Goal: Task Accomplishment & Management: Manage account settings

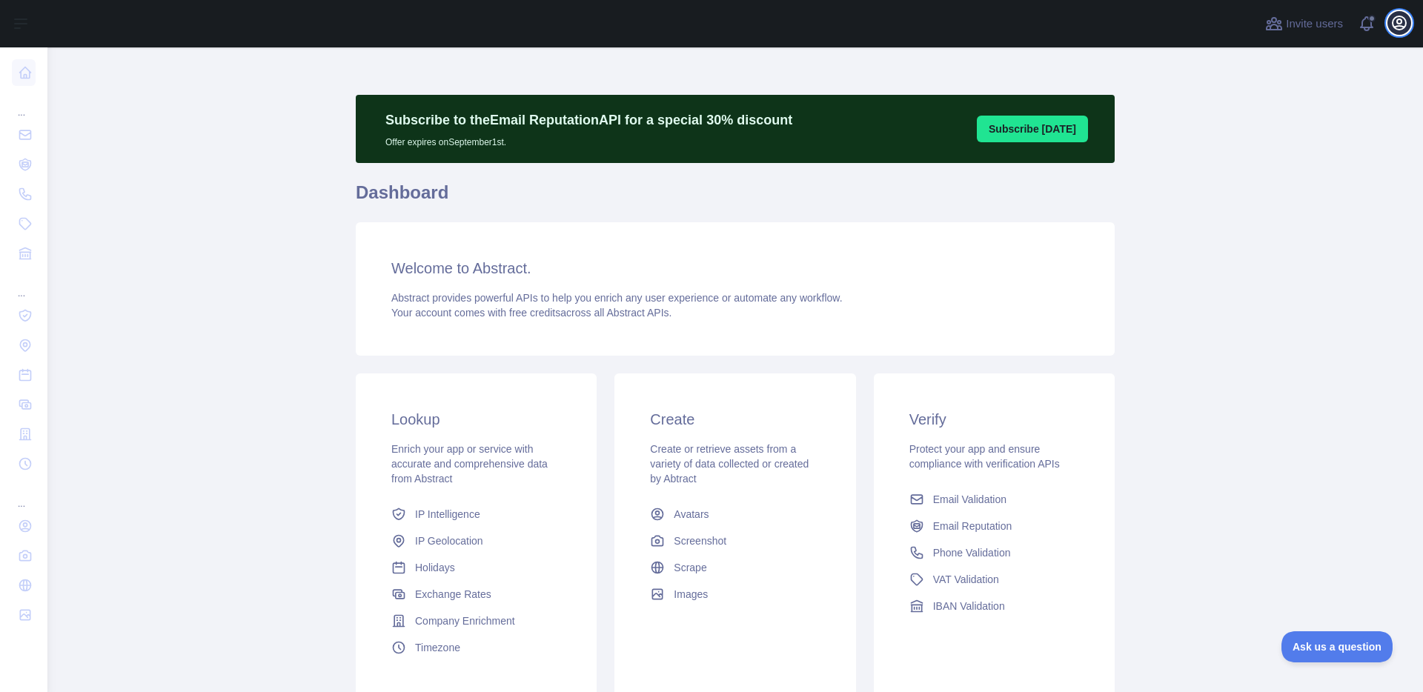
click at [1402, 28] on icon "button" at bounding box center [1399, 22] width 13 height 13
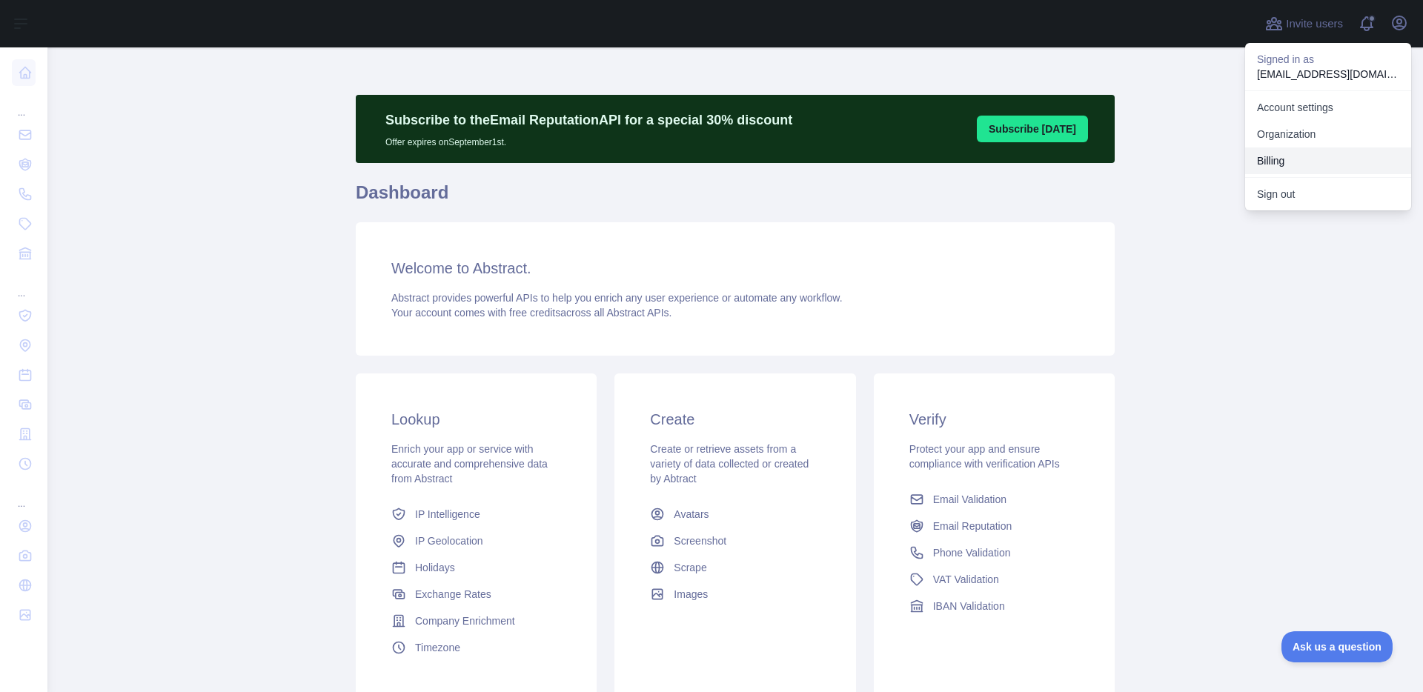
click at [1278, 156] on button "Billing" at bounding box center [1328, 161] width 166 height 27
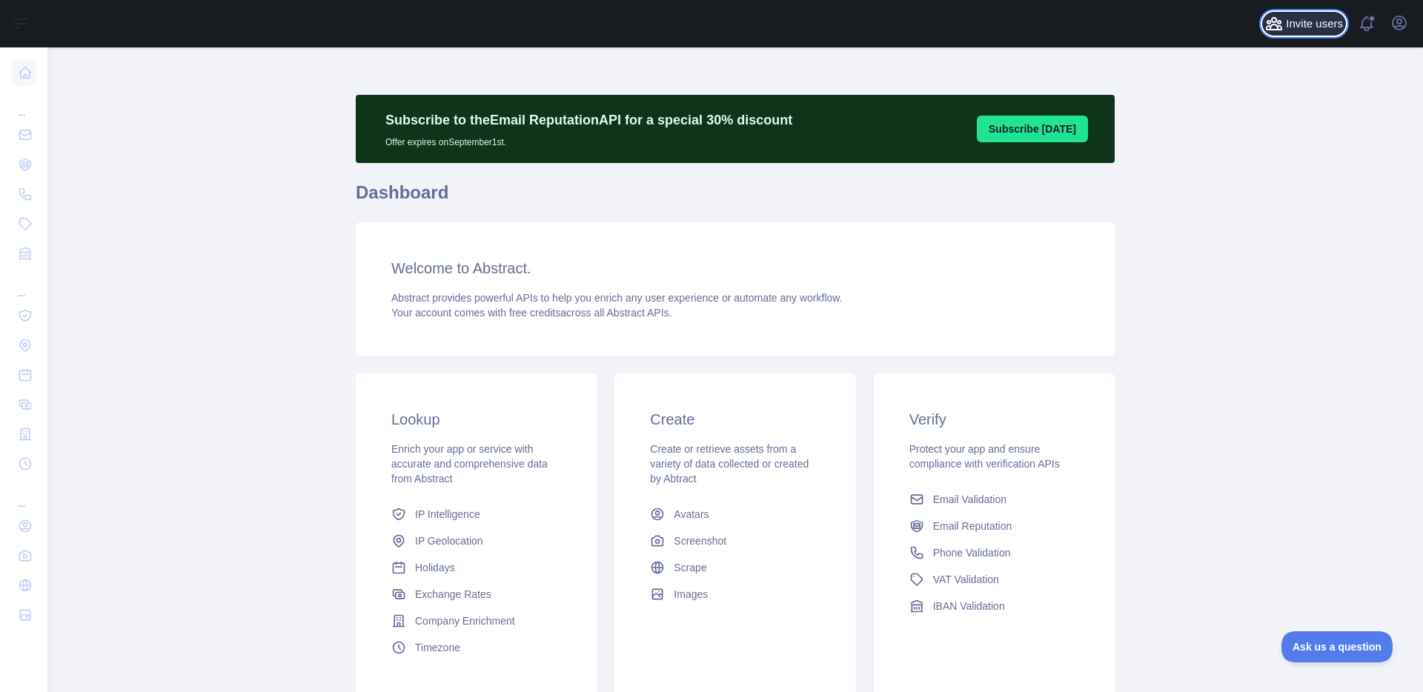
click at [1323, 21] on span "Invite users" at bounding box center [1314, 24] width 57 height 17
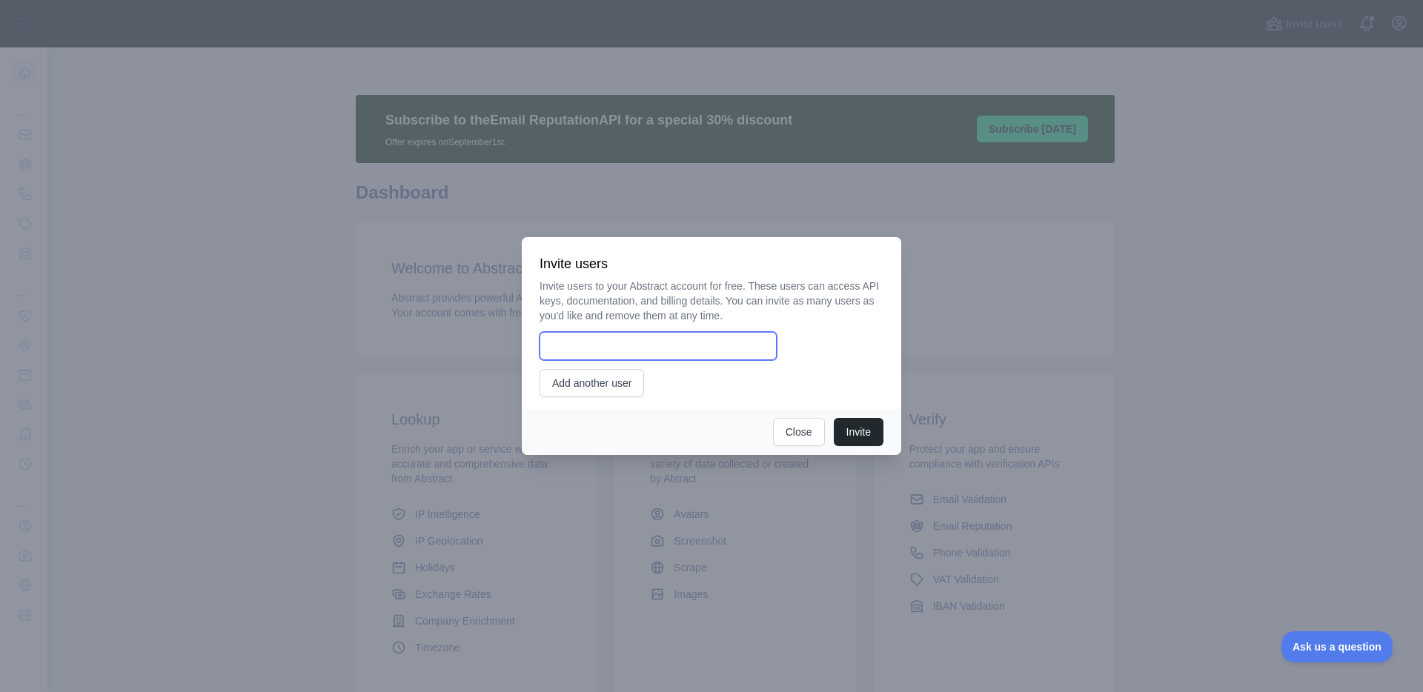
click at [612, 353] on input "email" at bounding box center [658, 346] width 237 height 28
type input "*"
type input "**********"
click at [852, 431] on button "Invite" at bounding box center [859, 432] width 50 height 28
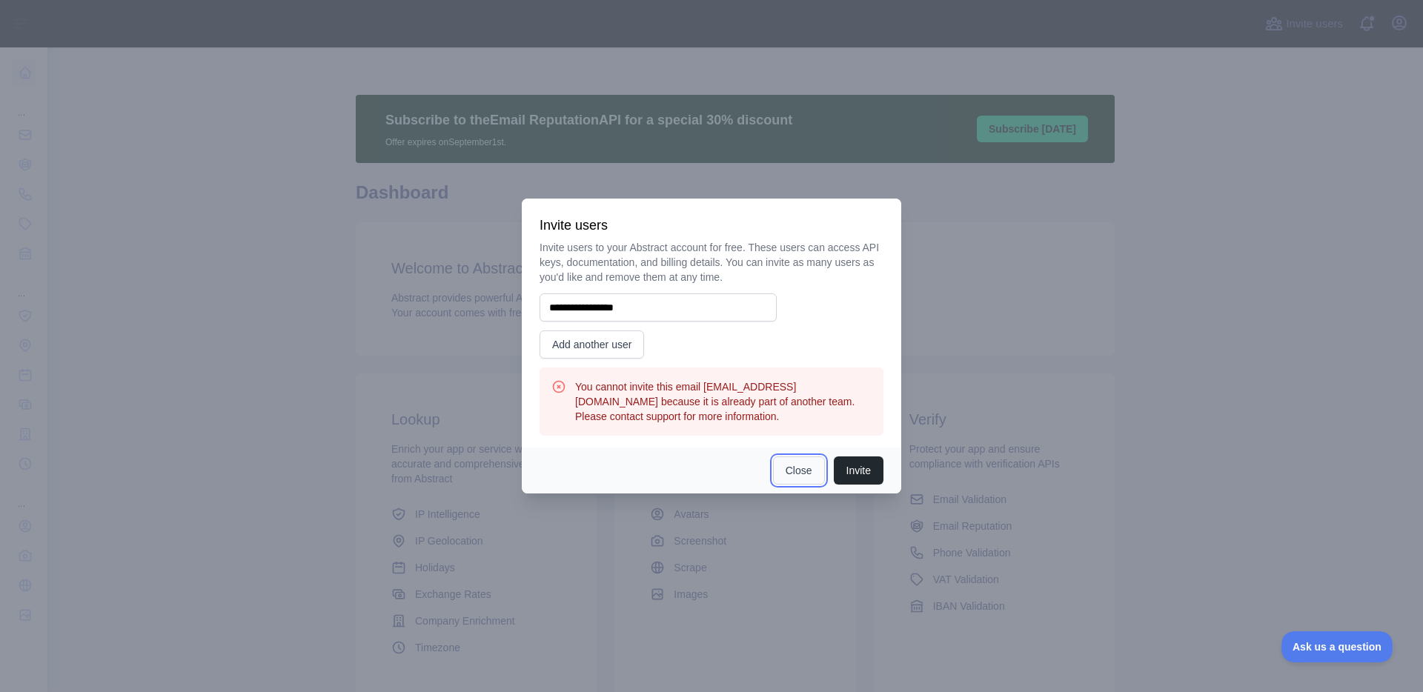
click at [791, 469] on button "Close" at bounding box center [799, 471] width 52 height 28
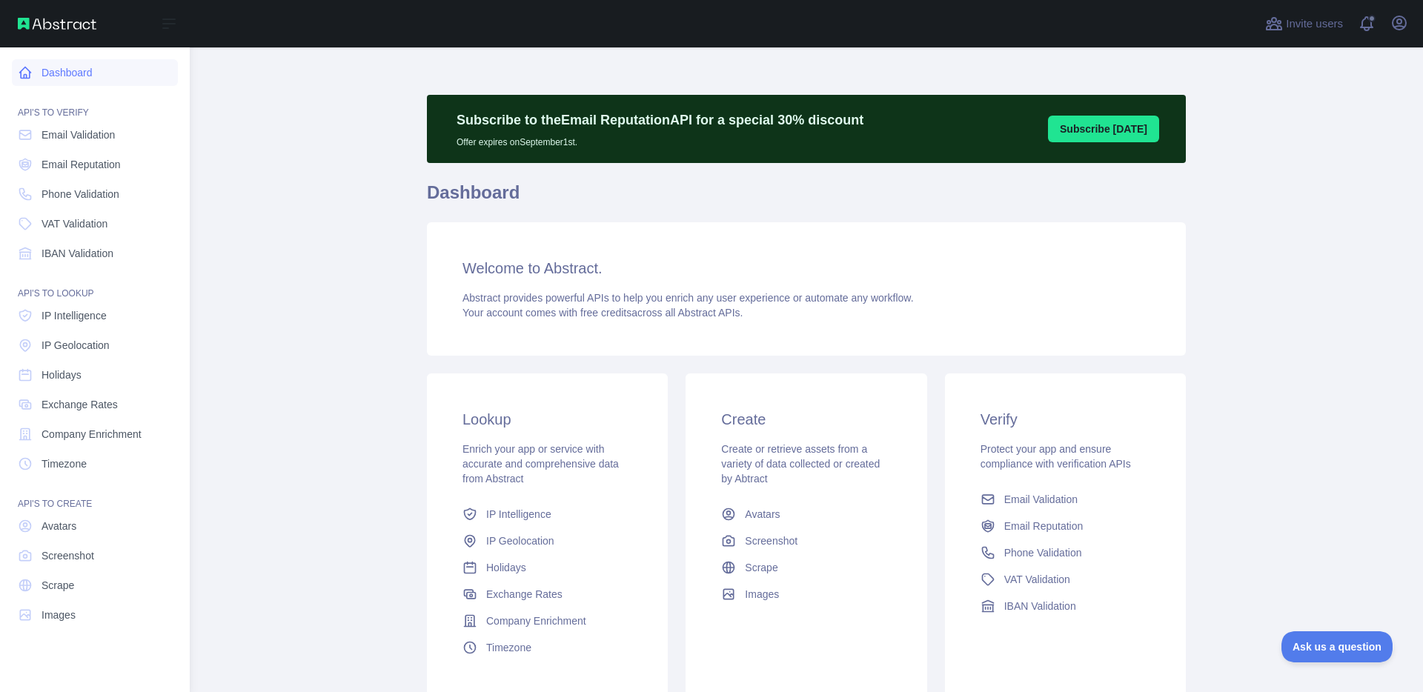
click at [71, 82] on link "Dashboard" at bounding box center [95, 72] width 166 height 27
click at [94, 129] on span "Email Validation" at bounding box center [78, 134] width 73 height 15
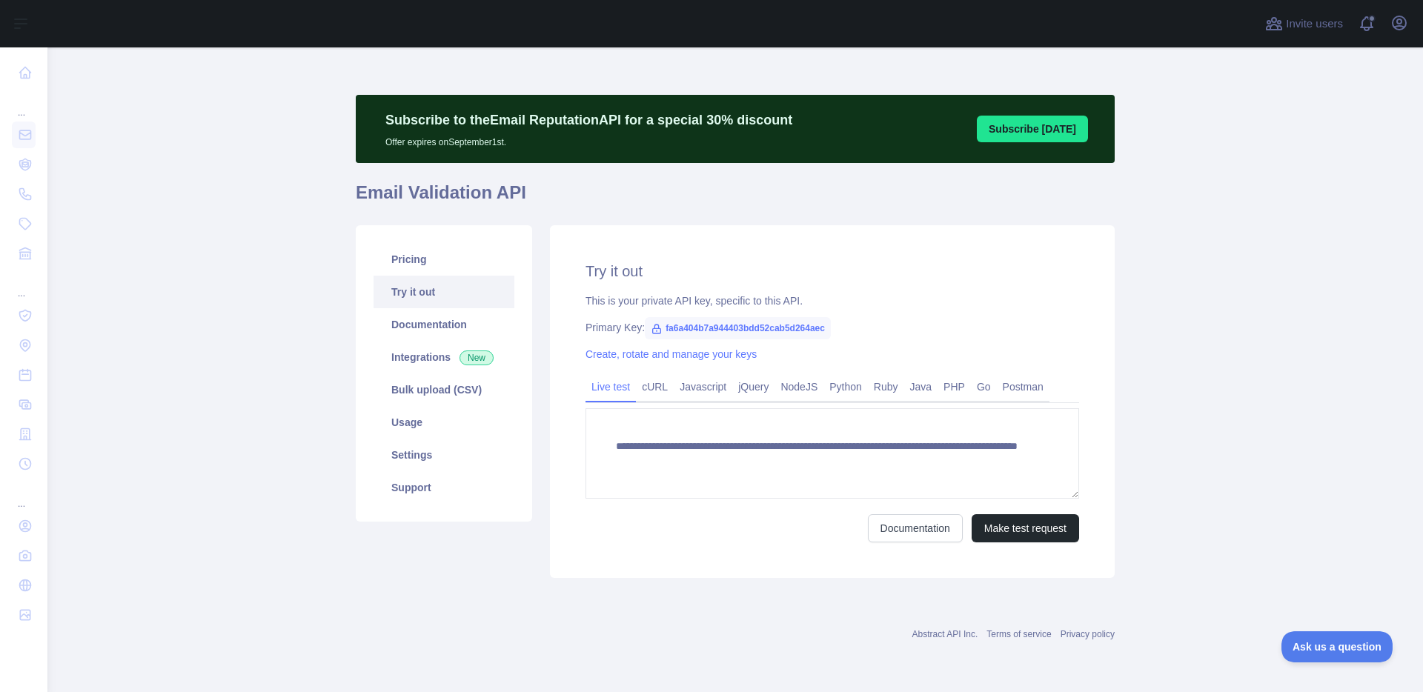
click at [765, 326] on span "fa6a404b7a944403bdd52cab5d264aec" at bounding box center [738, 328] width 186 height 22
copy span "fa6a404b7a944403bdd52cab5d264aec"
